Goal: Task Accomplishment & Management: Use online tool/utility

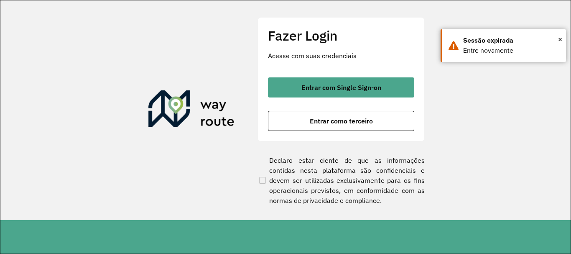
click at [320, 89] on span "Entrar com Single Sign-on" at bounding box center [341, 87] width 80 height 7
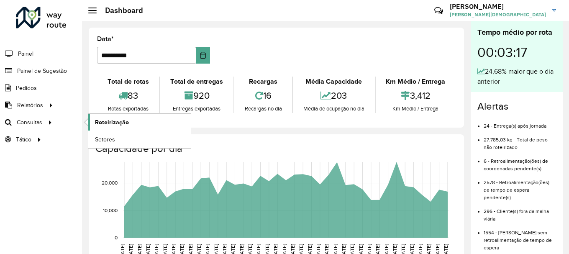
click at [94, 121] on link "Roteirização" at bounding box center [139, 122] width 102 height 17
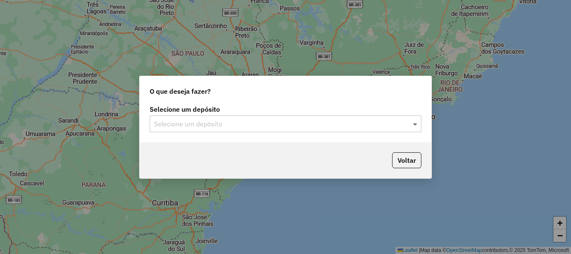
click at [419, 125] on span at bounding box center [416, 124] width 10 height 10
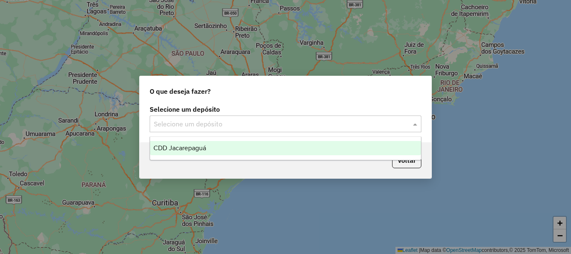
click at [182, 147] on span "CDD Jacarepaguá" at bounding box center [179, 147] width 53 height 7
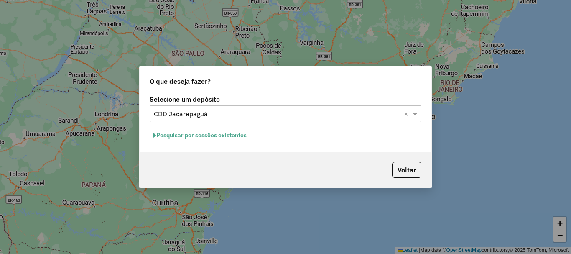
click at [217, 135] on button "Pesquisar por sessões existentes" at bounding box center [200, 135] width 101 height 13
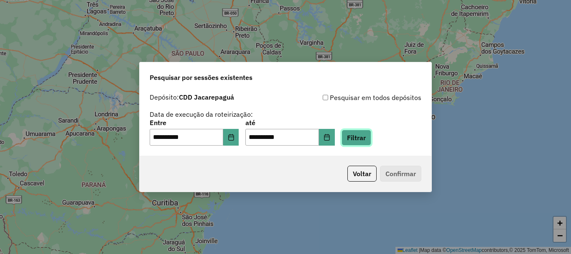
click at [371, 134] on button "Filtrar" at bounding box center [357, 138] width 30 height 16
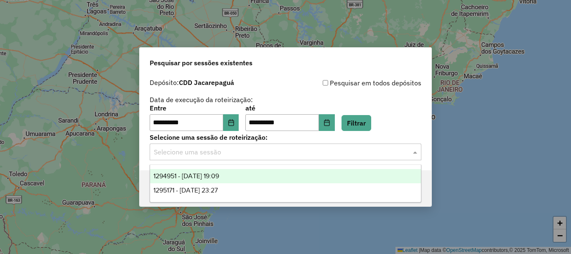
click at [414, 152] on span at bounding box center [416, 152] width 10 height 10
click at [197, 179] on span "1294951 - 15/10/2025 19:09" at bounding box center [186, 175] width 66 height 7
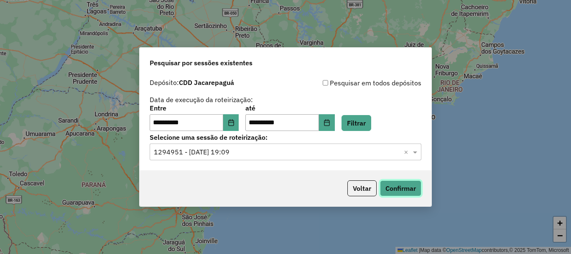
click at [404, 187] on button "Confirmar" at bounding box center [400, 188] width 41 height 16
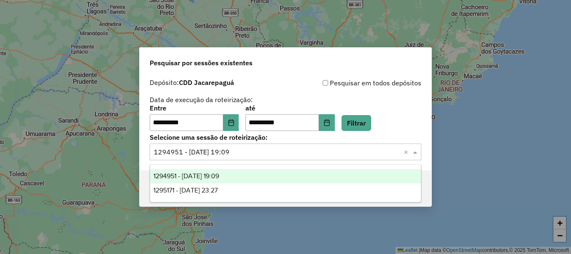
click at [245, 154] on input "text" at bounding box center [277, 152] width 247 height 10
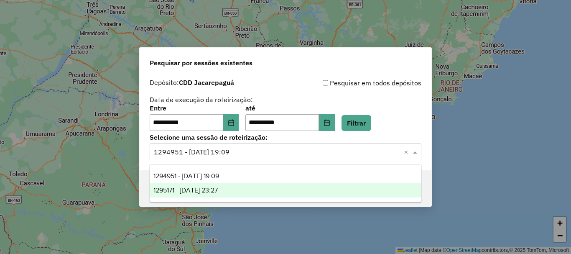
click at [218, 189] on span "1295171 - 15/10/2025 23:27" at bounding box center [185, 189] width 64 height 7
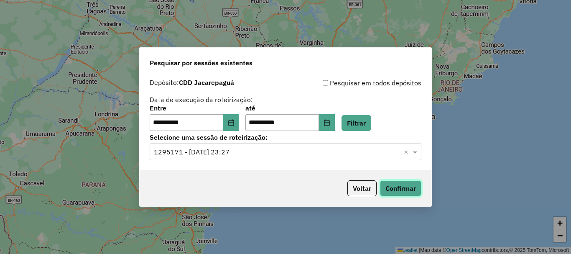
click at [409, 194] on button "Confirmar" at bounding box center [400, 188] width 41 height 16
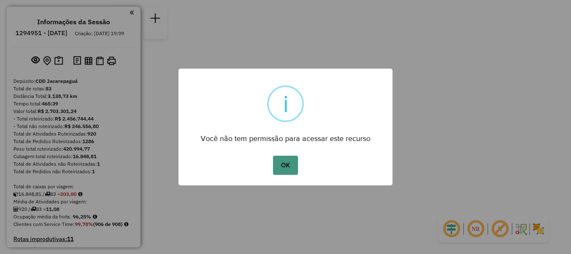
click at [286, 168] on button "OK" at bounding box center [285, 165] width 25 height 19
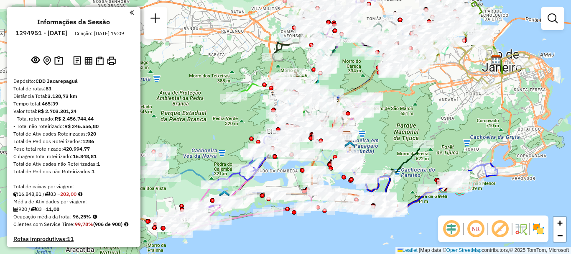
click at [434, 120] on div "Janela de atendimento Grade de atendimento Capacidade Transportadoras Veículos …" at bounding box center [285, 127] width 571 height 254
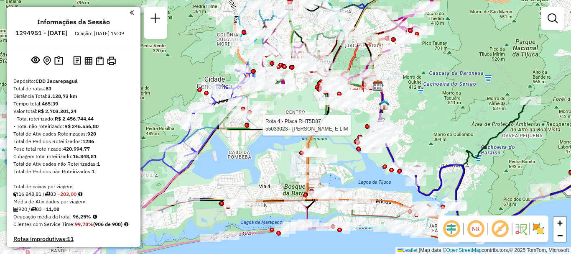
select select "**********"
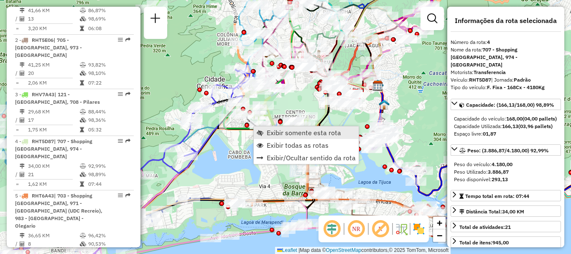
scroll to position [483, 0]
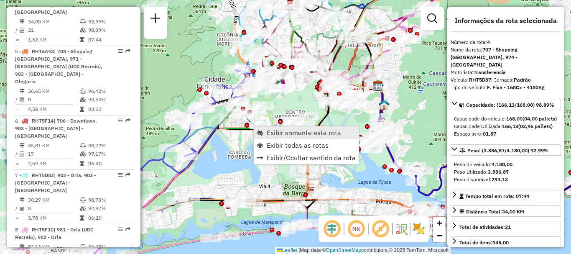
click at [271, 134] on span "Exibir somente esta rota" at bounding box center [304, 132] width 74 height 7
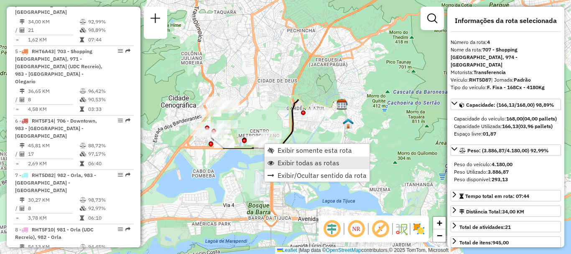
click at [277, 161] on link "Exibir todas as rotas" at bounding box center [317, 162] width 105 height 13
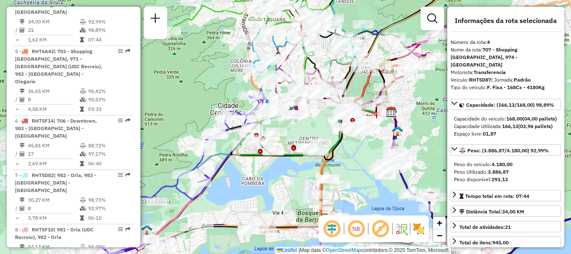
drag, startPoint x: 233, startPoint y: 175, endPoint x: 325, endPoint y: 181, distance: 91.8
click at [324, 181] on div "Janela de atendimento Grade de atendimento Capacidade Transportadoras Veículos …" at bounding box center [285, 127] width 571 height 254
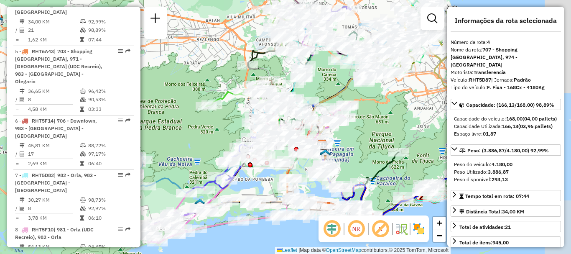
drag, startPoint x: 336, startPoint y: 163, endPoint x: 266, endPoint y: 185, distance: 72.9
click at [266, 185] on div "Janela de atendimento Grade de atendimento Capacidade Transportadoras Veículos …" at bounding box center [285, 127] width 571 height 254
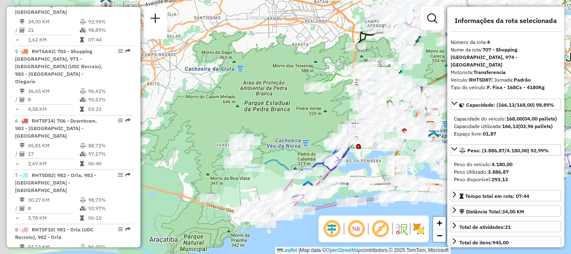
drag, startPoint x: 189, startPoint y: 148, endPoint x: 296, endPoint y: 128, distance: 108.9
click at [296, 128] on div "Janela de atendimento Grade de atendimento Capacidade Transportadoras Veículos …" at bounding box center [285, 127] width 571 height 254
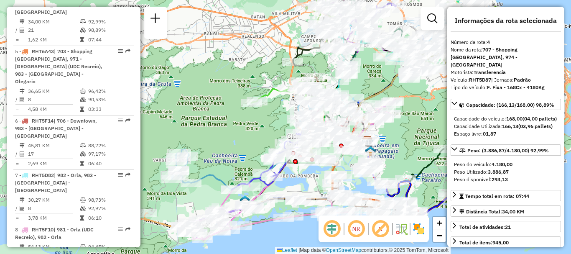
drag, startPoint x: 333, startPoint y: 110, endPoint x: 267, endPoint y: 125, distance: 67.5
click at [267, 125] on div "Janela de atendimento Grade de atendimento Capacidade Transportadoras Veículos …" at bounding box center [285, 127] width 571 height 254
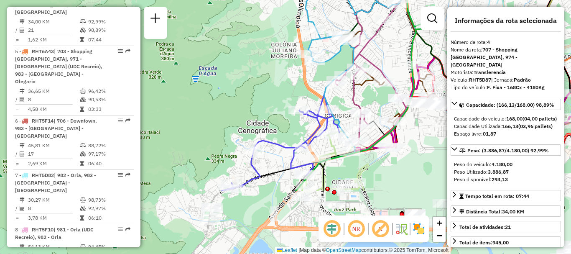
drag, startPoint x: 278, startPoint y: 192, endPoint x: 290, endPoint y: 102, distance: 90.2
click at [290, 102] on div "Janela de atendimento Grade de atendimento Capacidade Transportadoras Veículos …" at bounding box center [285, 127] width 571 height 254
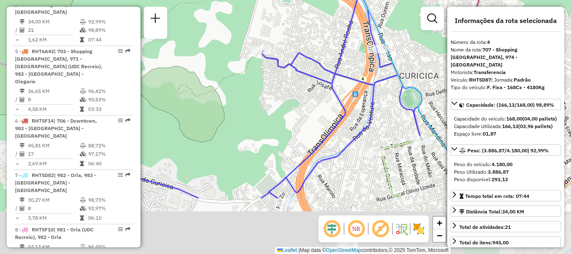
drag, startPoint x: 295, startPoint y: 173, endPoint x: 232, endPoint y: 91, distance: 103.2
click at [232, 91] on div "Janela de atendimento Grade de atendimento Capacidade Transportadoras Veículos …" at bounding box center [285, 127] width 571 height 254
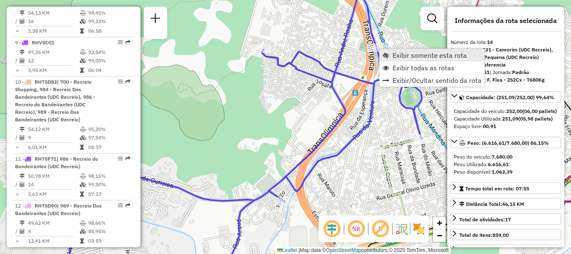
scroll to position [1004, 0]
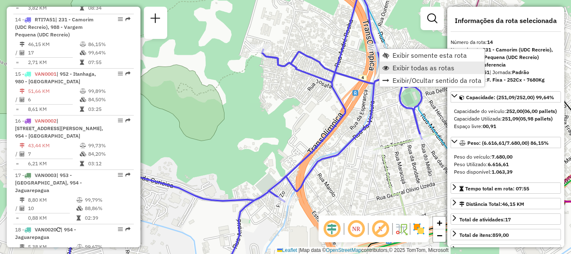
click at [398, 66] on span "Exibir todas as rotas" at bounding box center [424, 67] width 62 height 7
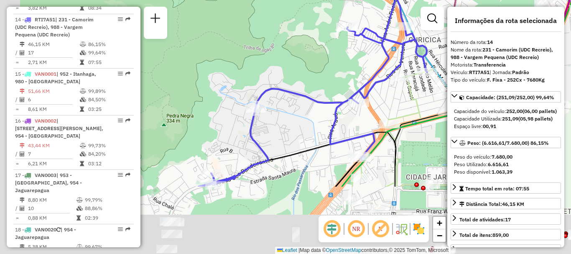
drag, startPoint x: 264, startPoint y: 209, endPoint x: 319, endPoint y: 90, distance: 130.9
click at [318, 100] on div "Janela de atendimento Grade de atendimento Capacidade Transportadoras Veículos …" at bounding box center [285, 127] width 571 height 254
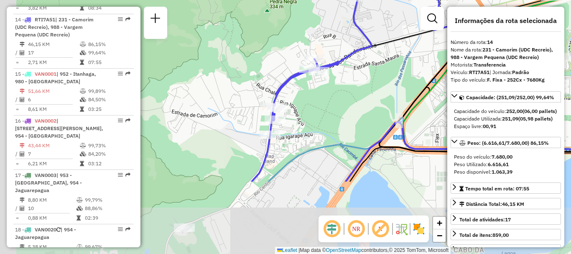
drag, startPoint x: 262, startPoint y: 189, endPoint x: 358, endPoint y: 91, distance: 137.5
click at [358, 91] on div "Janela de atendimento Grade de atendimento Capacidade Transportadoras Veículos …" at bounding box center [285, 127] width 571 height 254
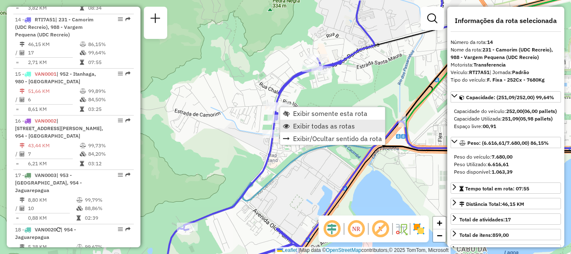
click at [307, 129] on span "Exibir todas as rotas" at bounding box center [324, 126] width 62 height 7
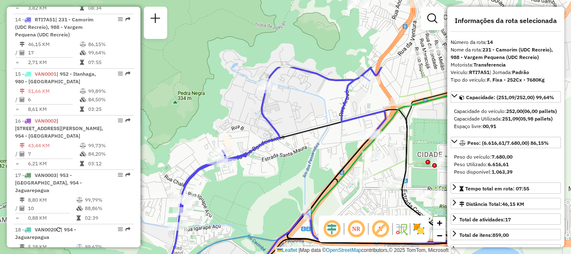
drag, startPoint x: 381, startPoint y: 77, endPoint x: 399, endPoint y: 78, distance: 18.0
click at [260, 170] on div "Janela de atendimento Grade de atendimento Capacidade Transportadoras Veículos …" at bounding box center [285, 127] width 571 height 254
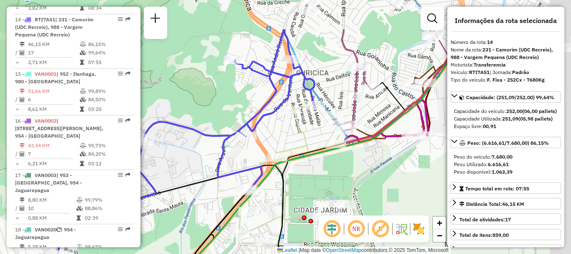
drag, startPoint x: 399, startPoint y: 77, endPoint x: 294, endPoint y: 133, distance: 119.0
click at [292, 136] on icon at bounding box center [382, 199] width 287 height 194
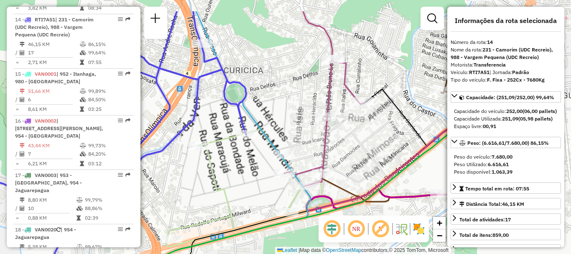
drag, startPoint x: 377, startPoint y: 125, endPoint x: 360, endPoint y: 123, distance: 17.7
click at [362, 138] on div "Janela de atendimento Grade de atendimento Capacidade Transportadoras Veículos …" at bounding box center [285, 127] width 571 height 254
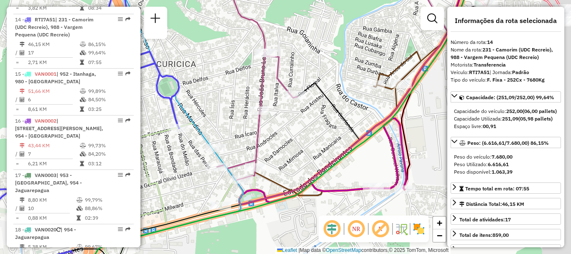
drag, startPoint x: 378, startPoint y: 136, endPoint x: 309, endPoint y: 130, distance: 68.8
click at [309, 130] on div "Janela de atendimento Grade de atendimento Capacidade Transportadoras Veículos …" at bounding box center [285, 127] width 571 height 254
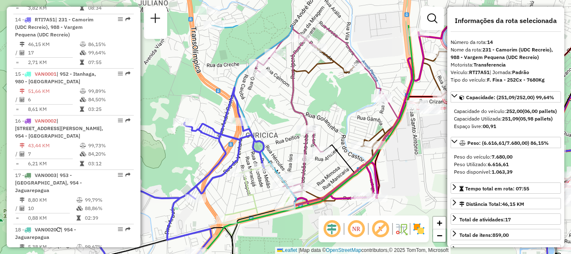
drag, startPoint x: 327, startPoint y: 65, endPoint x: 328, endPoint y: 84, distance: 19.3
click at [328, 84] on div "Janela de atendimento Grade de atendimento Capacidade Transportadoras Veículos …" at bounding box center [285, 127] width 571 height 254
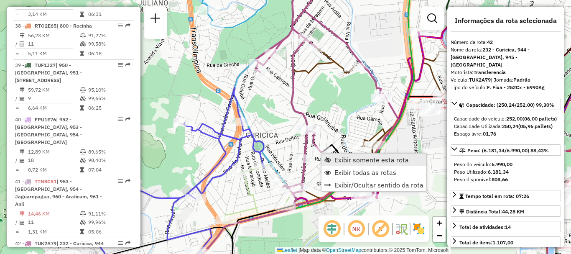
scroll to position [2413, 0]
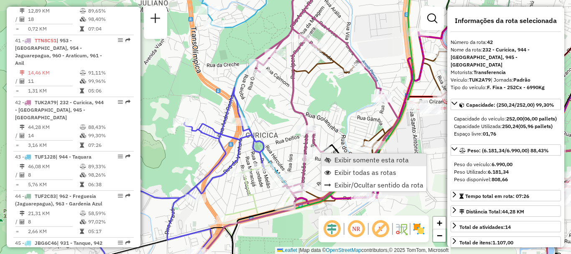
click at [335, 161] on span "Exibir somente esta rota" at bounding box center [371, 159] width 74 height 7
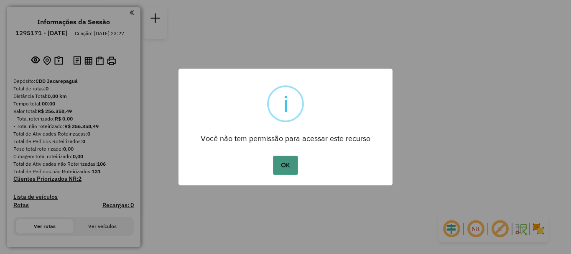
click at [289, 159] on button "OK" at bounding box center [285, 165] width 25 height 19
